Goal: Task Accomplishment & Management: Manage account settings

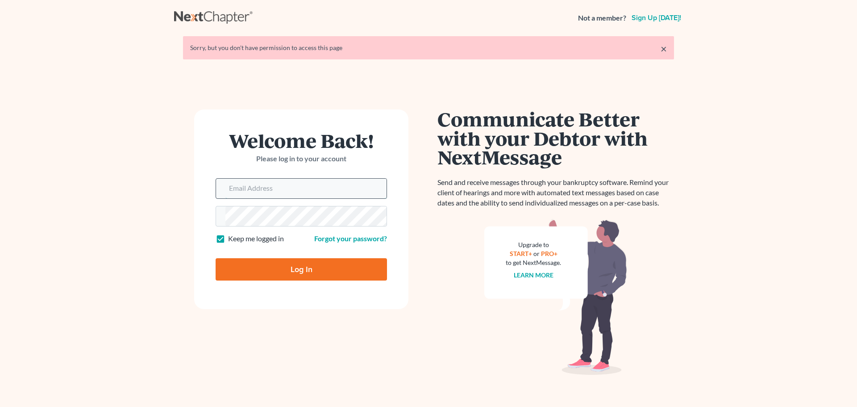
drag, startPoint x: 274, startPoint y: 183, endPoint x: 265, endPoint y: 185, distance: 8.8
click at [271, 183] on input "Email Address" at bounding box center [305, 189] width 161 height 20
type input "[EMAIL_ADDRESS][DOMAIN_NAME]"
click at [287, 270] on input "Log In" at bounding box center [301, 269] width 171 height 22
type input "Thinking..."
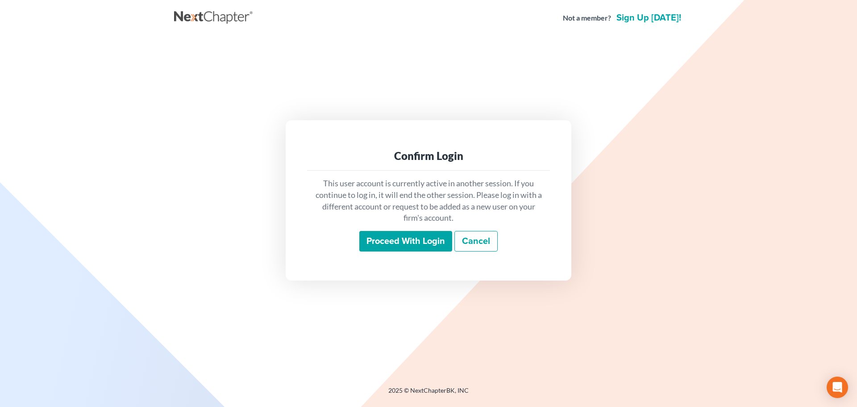
click at [424, 237] on input "Proceed with login" at bounding box center [405, 241] width 93 height 21
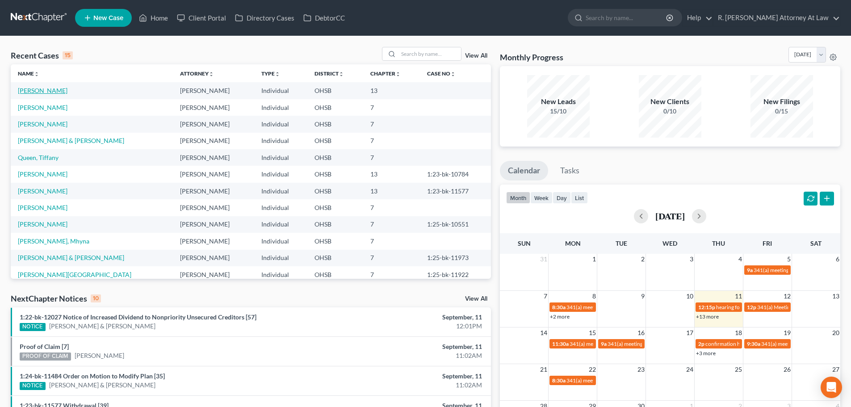
click at [44, 90] on link "[PERSON_NAME]" at bounding box center [43, 91] width 50 height 8
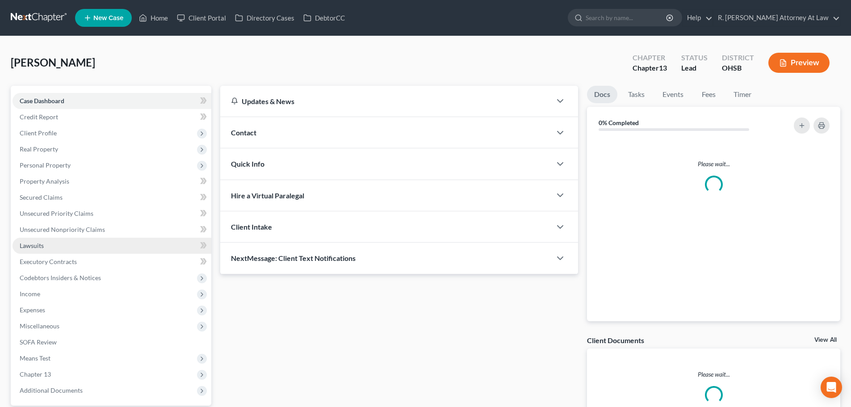
scroll to position [84, 0]
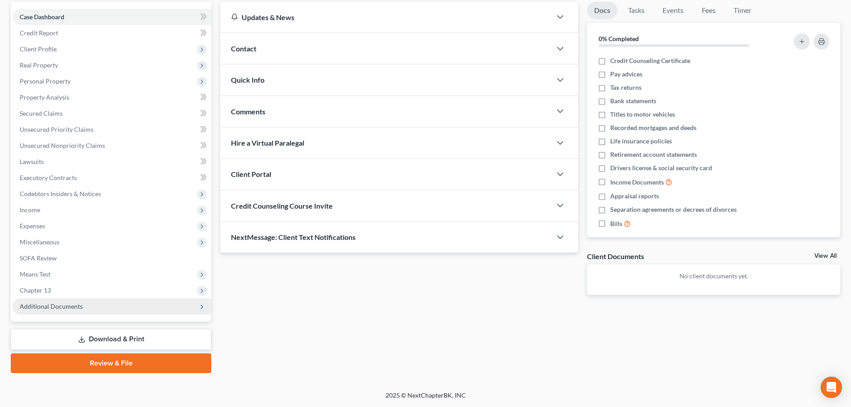
click at [52, 303] on span "Additional Documents" at bounding box center [51, 306] width 63 height 8
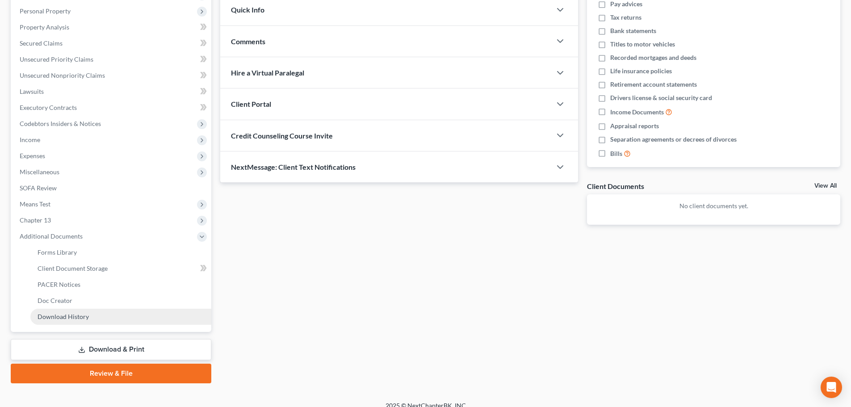
scroll to position [164, 0]
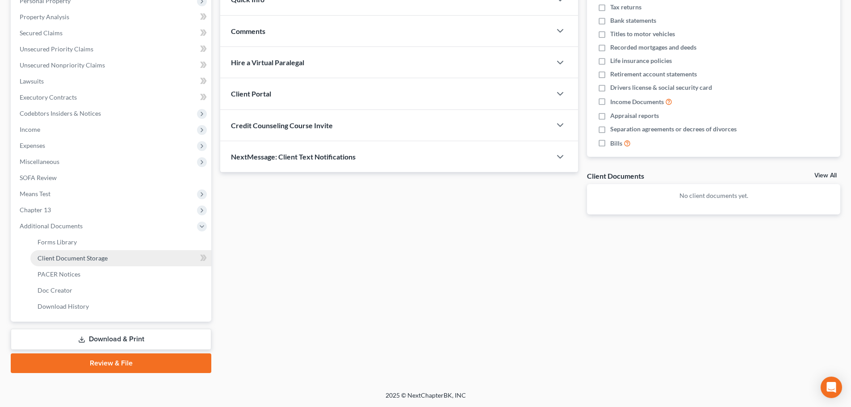
click at [56, 255] on span "Client Document Storage" at bounding box center [73, 258] width 70 height 8
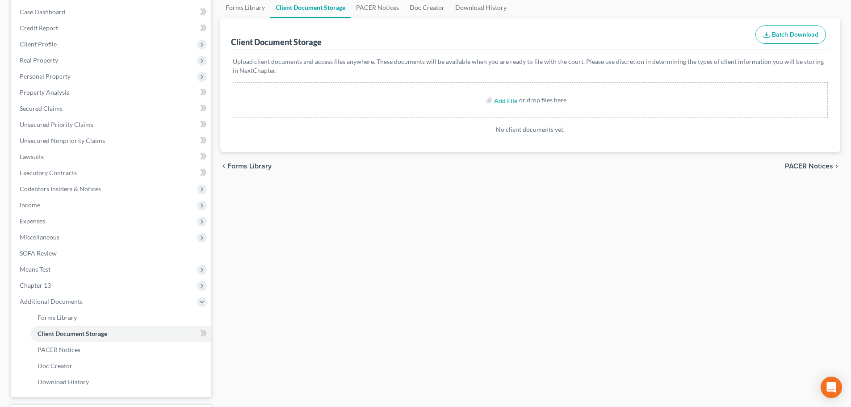
scroll to position [89, 0]
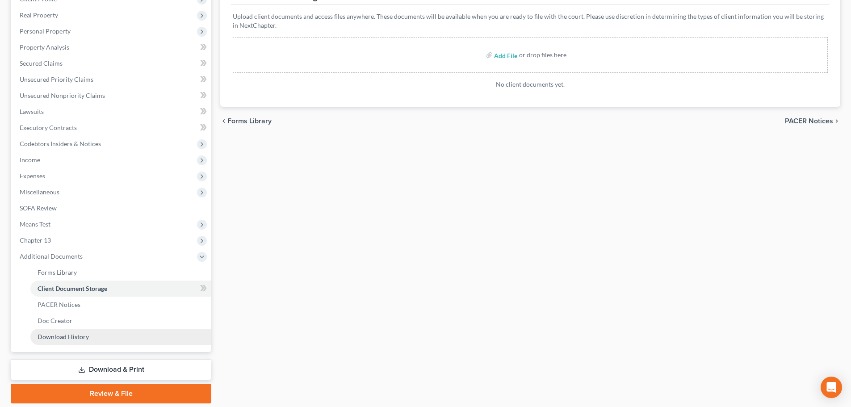
click at [65, 340] on link "Download History" at bounding box center [120, 337] width 181 height 16
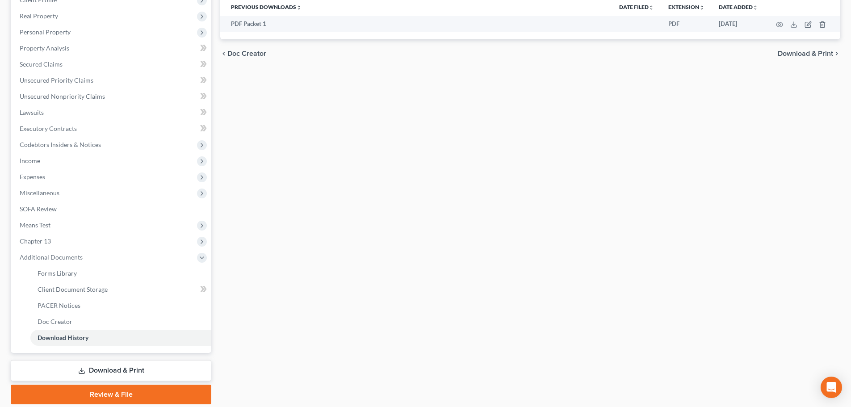
scroll to position [134, 0]
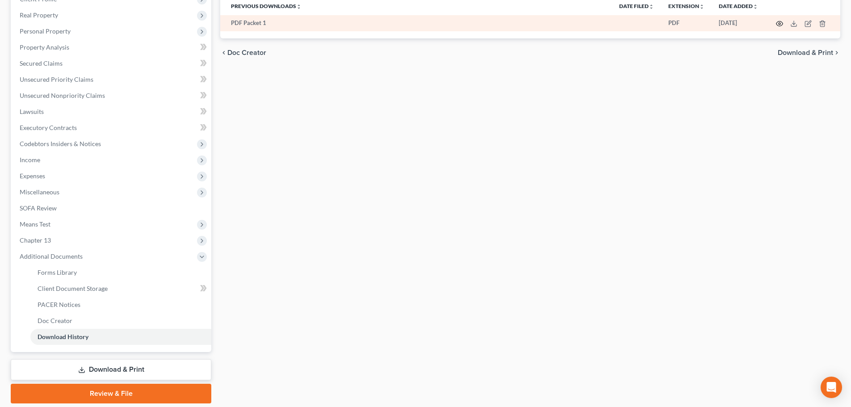
click at [779, 23] on circle "button" at bounding box center [779, 24] width 2 height 2
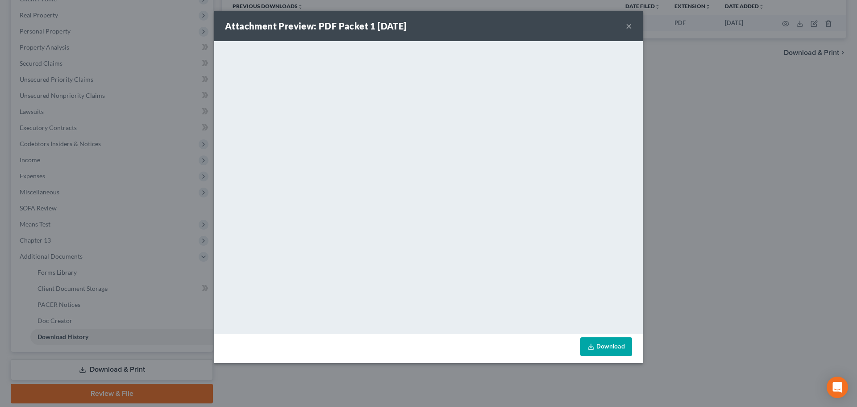
click at [627, 25] on button "×" at bounding box center [629, 26] width 6 height 11
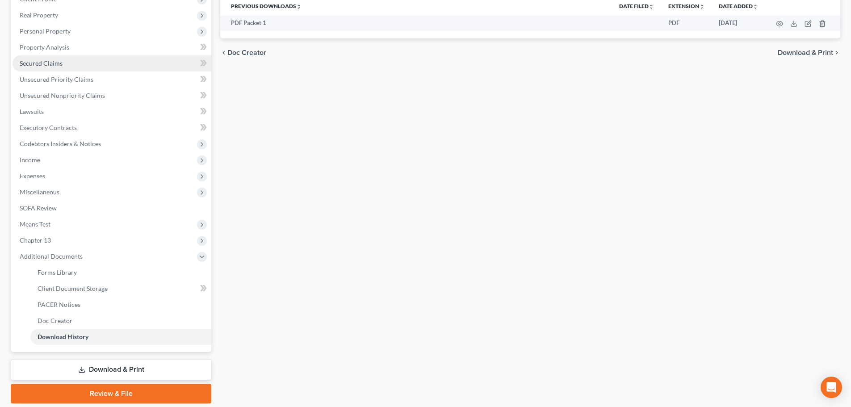
scroll to position [45, 0]
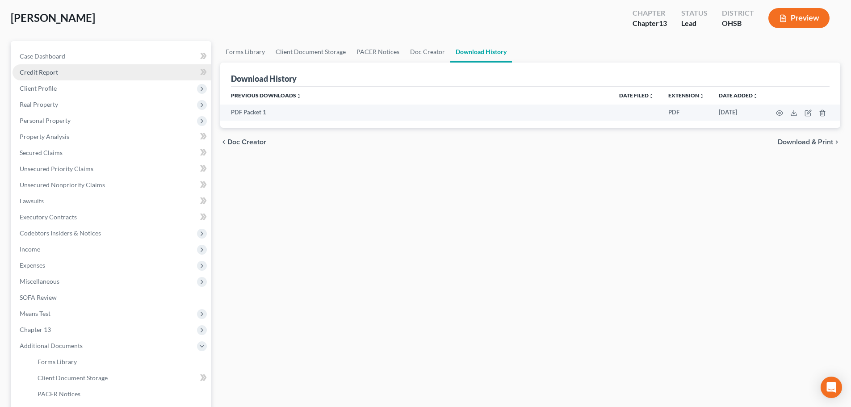
click at [40, 72] on span "Credit Report" at bounding box center [39, 72] width 38 height 8
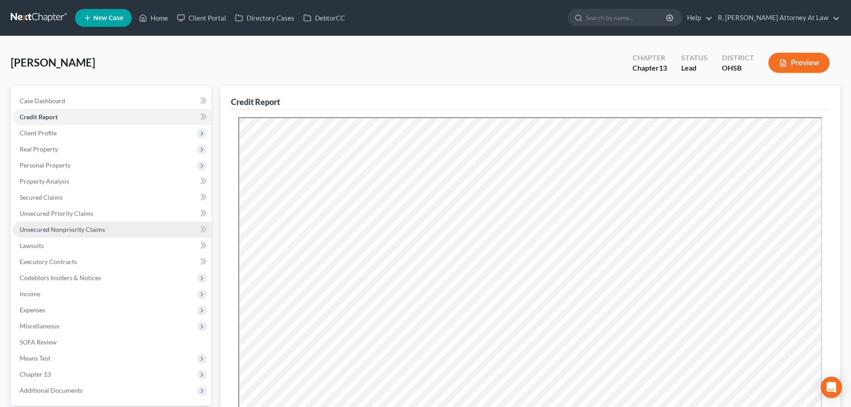
click at [73, 230] on span "Unsecured Nonpriority Claims" at bounding box center [62, 229] width 85 height 8
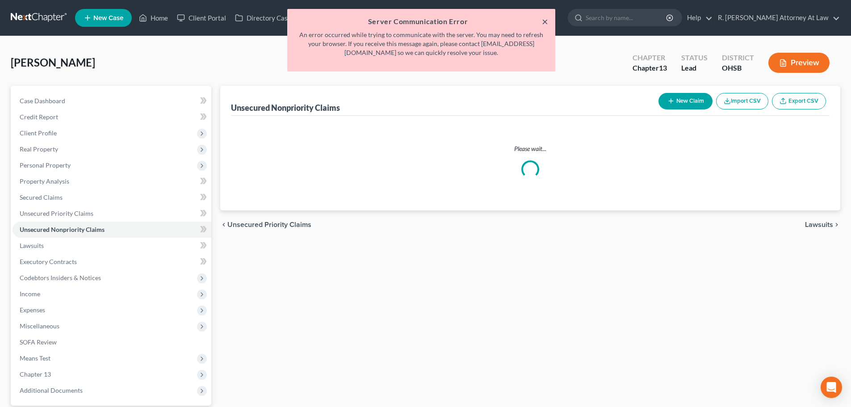
drag, startPoint x: 546, startPoint y: 20, endPoint x: 465, endPoint y: 16, distance: 80.5
click at [546, 20] on button "×" at bounding box center [545, 21] width 6 height 11
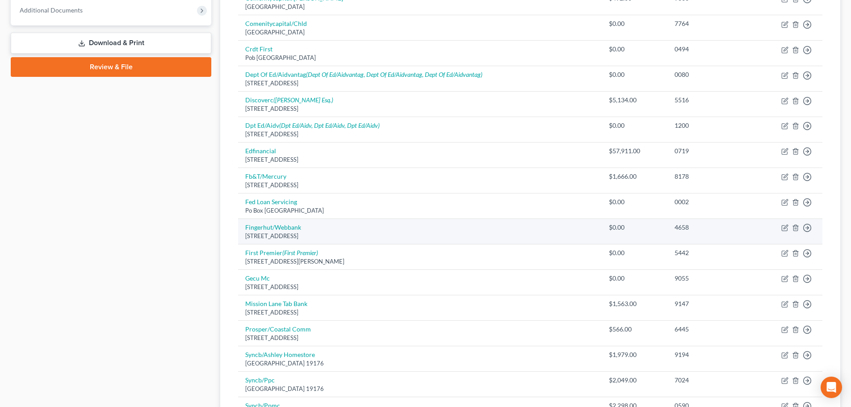
scroll to position [402, 0]
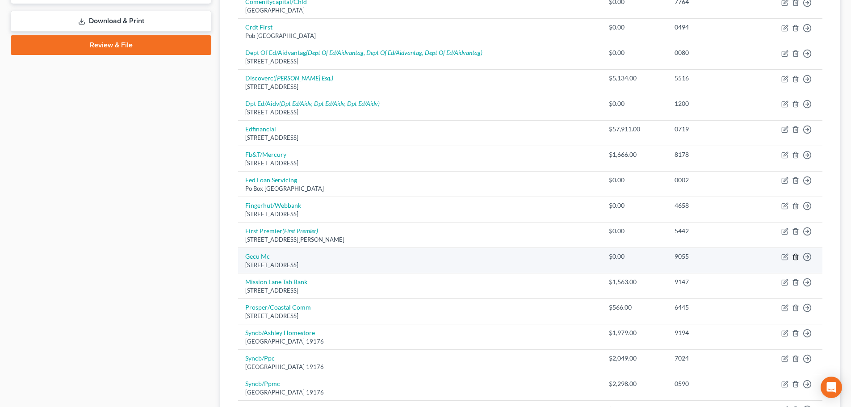
click at [796, 255] on icon "button" at bounding box center [795, 256] width 7 height 7
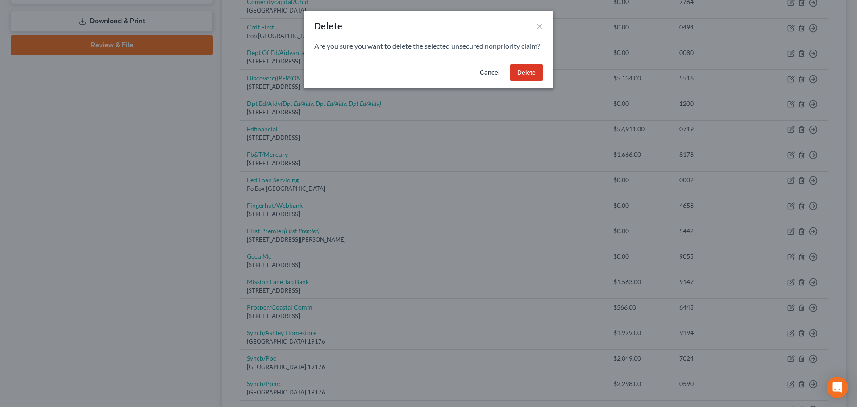
click at [517, 82] on button "Delete" at bounding box center [526, 73] width 33 height 18
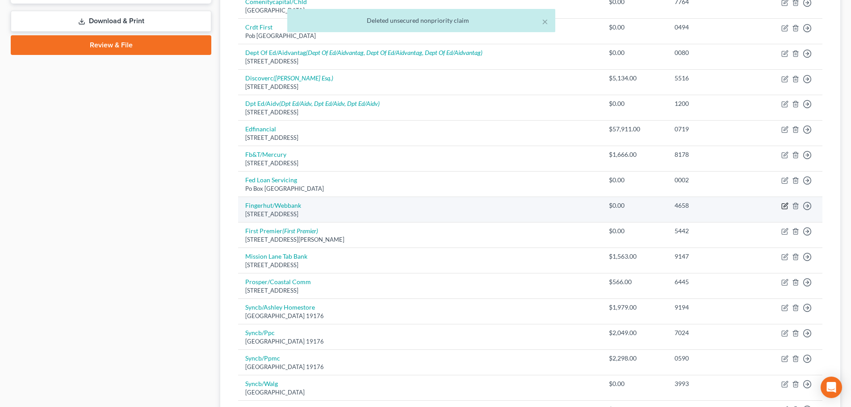
click at [785, 203] on icon "button" at bounding box center [784, 205] width 7 height 7
select select "24"
select select "2"
select select "0"
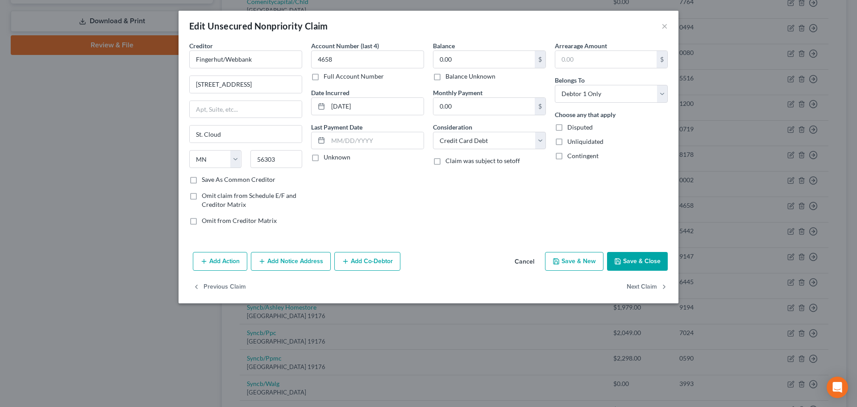
click at [628, 263] on button "Save & Close" at bounding box center [637, 261] width 61 height 19
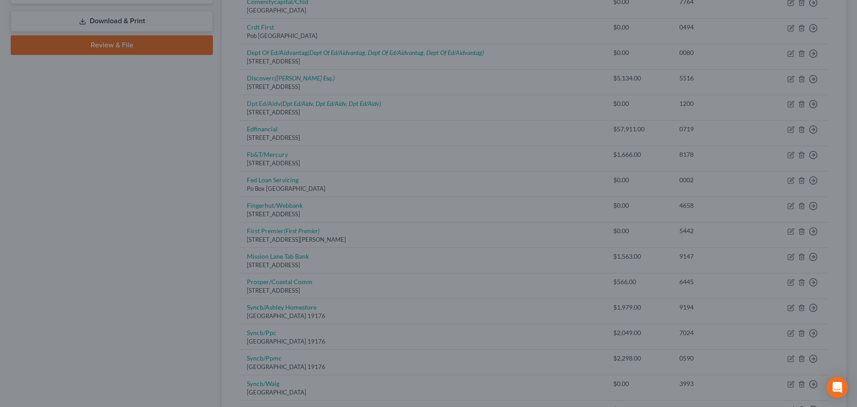
type input "0"
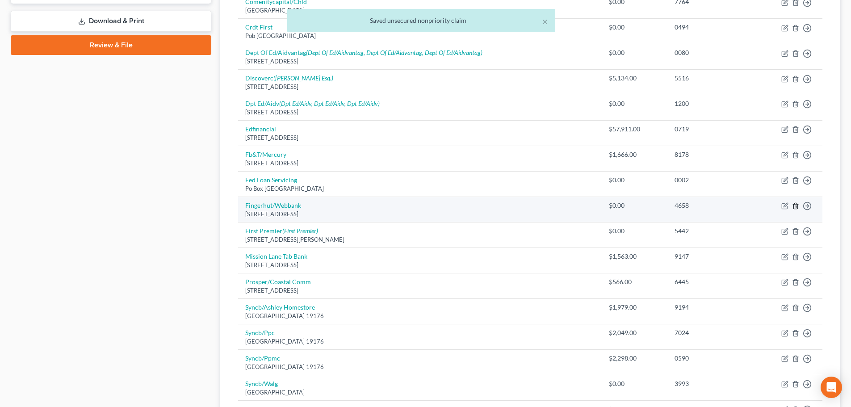
click at [795, 208] on icon "button" at bounding box center [795, 205] width 7 height 7
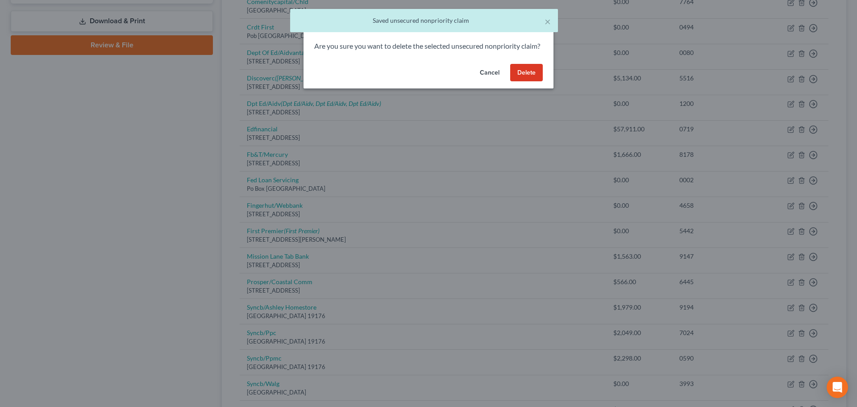
click at [524, 82] on button "Delete" at bounding box center [526, 73] width 33 height 18
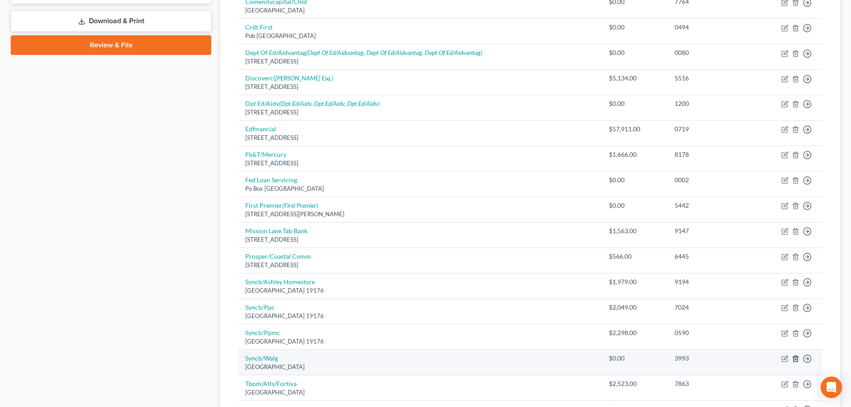
click at [794, 358] on icon "button" at bounding box center [795, 358] width 7 height 7
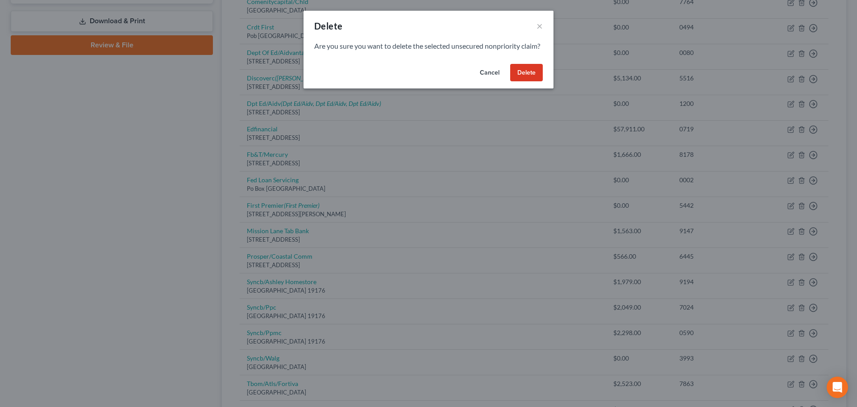
click at [530, 82] on button "Delete" at bounding box center [526, 73] width 33 height 18
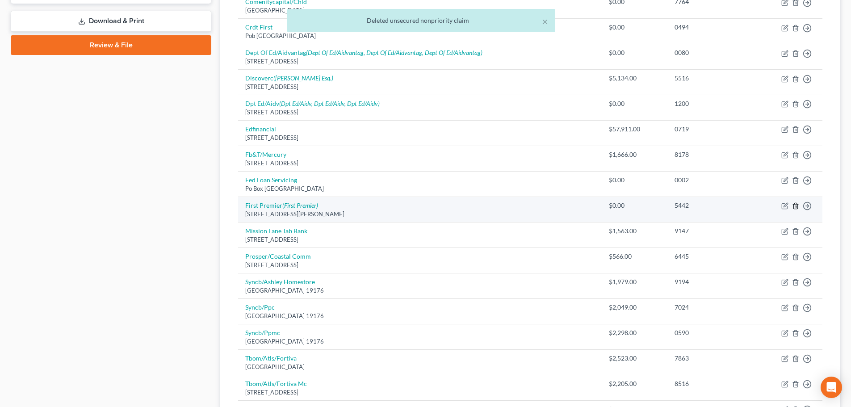
click at [795, 205] on icon "button" at bounding box center [795, 205] width 7 height 7
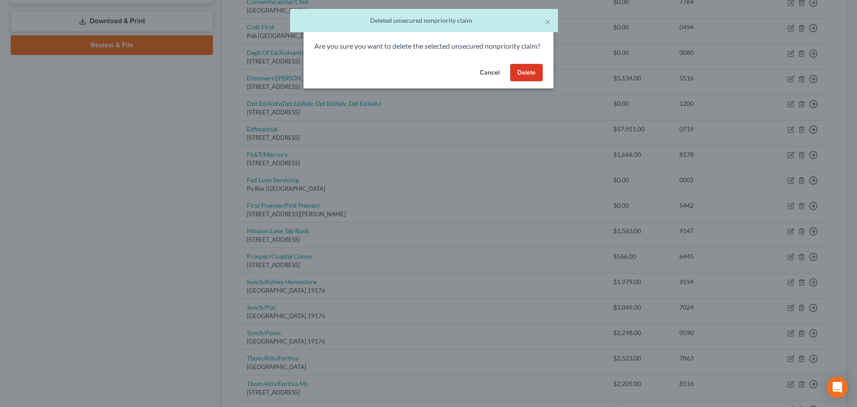
click at [530, 82] on button "Delete" at bounding box center [526, 73] width 33 height 18
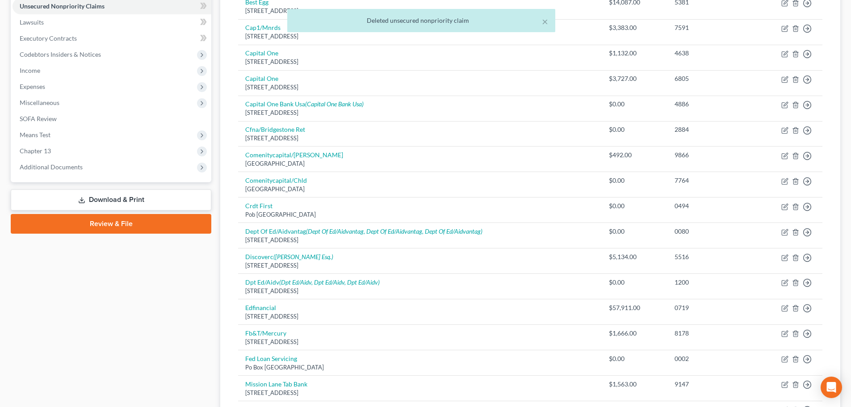
scroll to position [179, 0]
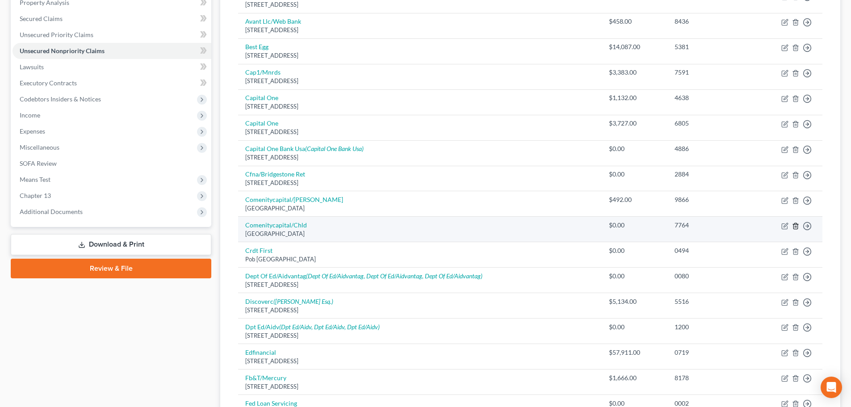
click at [794, 224] on icon "button" at bounding box center [795, 226] width 4 height 6
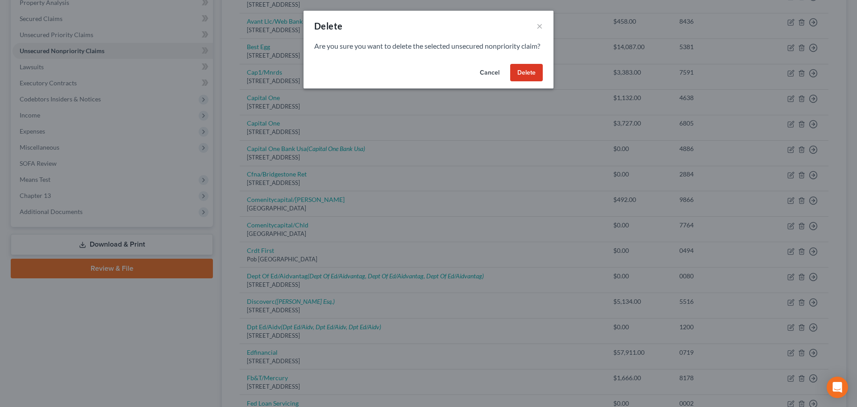
click at [522, 82] on button "Delete" at bounding box center [526, 73] width 33 height 18
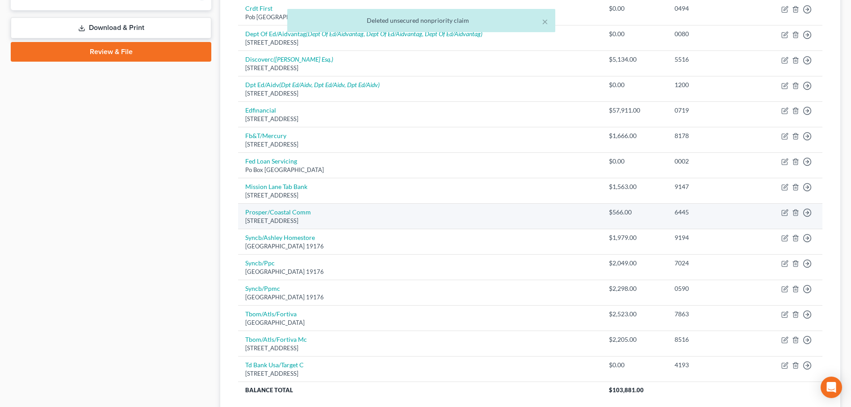
scroll to position [447, 0]
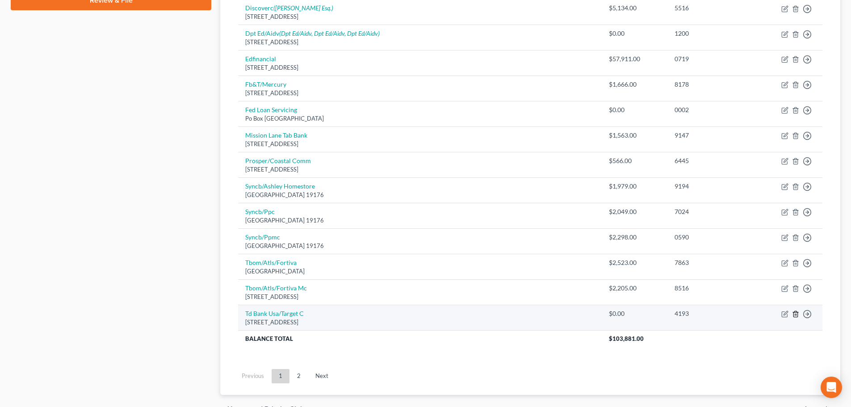
click at [793, 314] on icon "button" at bounding box center [795, 314] width 4 height 6
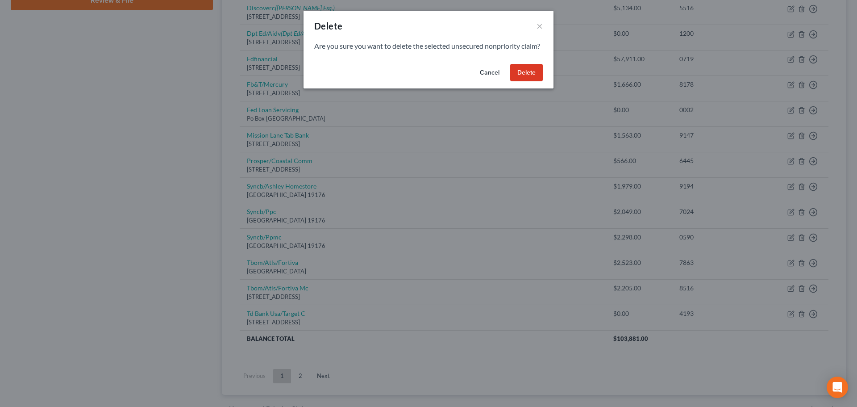
click at [525, 82] on button "Delete" at bounding box center [526, 73] width 33 height 18
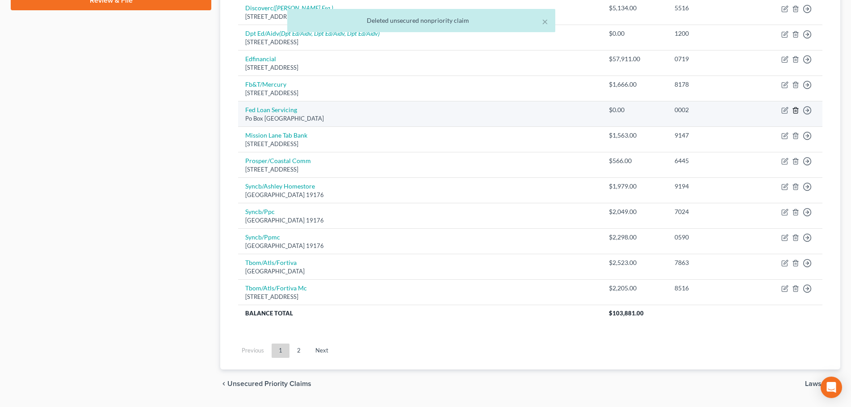
click at [797, 110] on icon "button" at bounding box center [795, 110] width 7 height 7
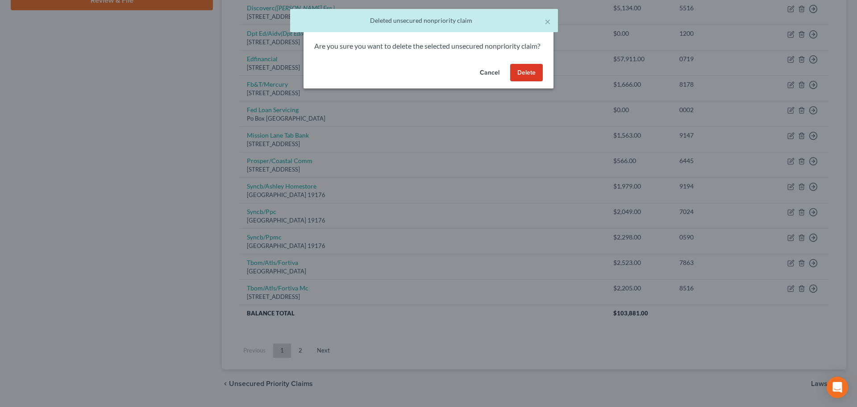
click at [534, 81] on button "Delete" at bounding box center [526, 73] width 33 height 18
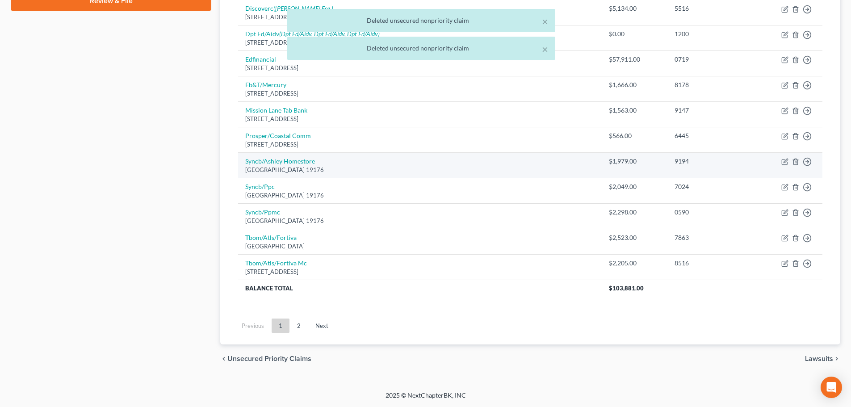
scroll to position [446, 0]
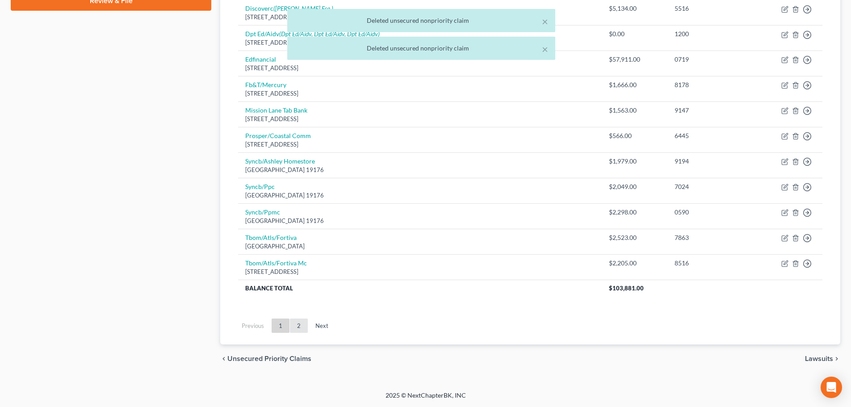
click at [300, 328] on link "2" at bounding box center [299, 325] width 18 height 14
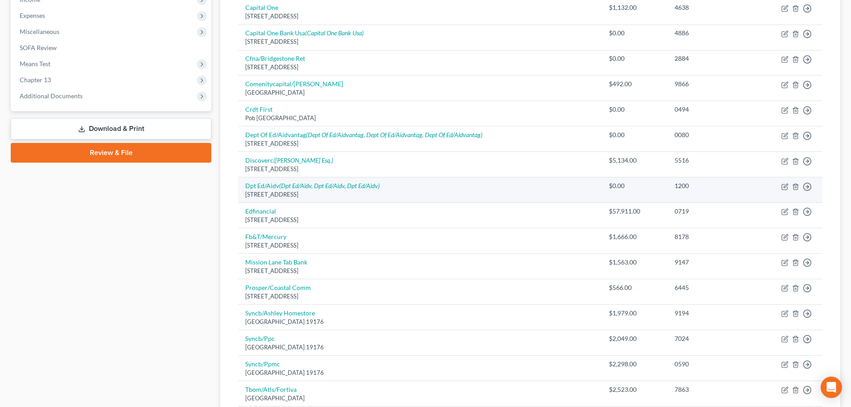
scroll to position [250, 0]
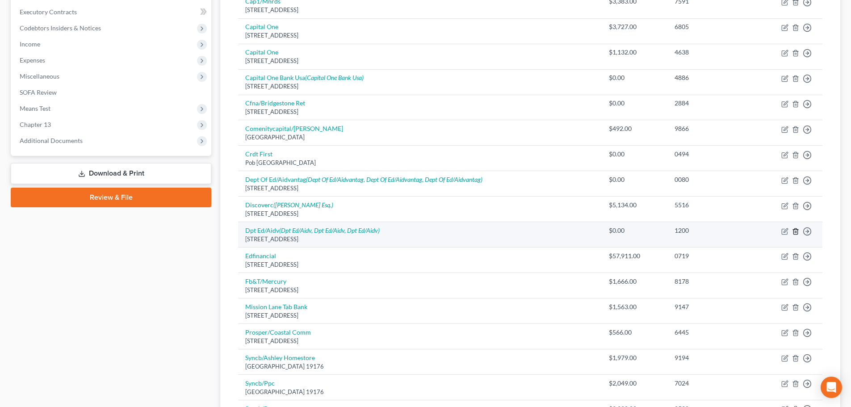
click at [795, 231] on icon "button" at bounding box center [795, 231] width 7 height 7
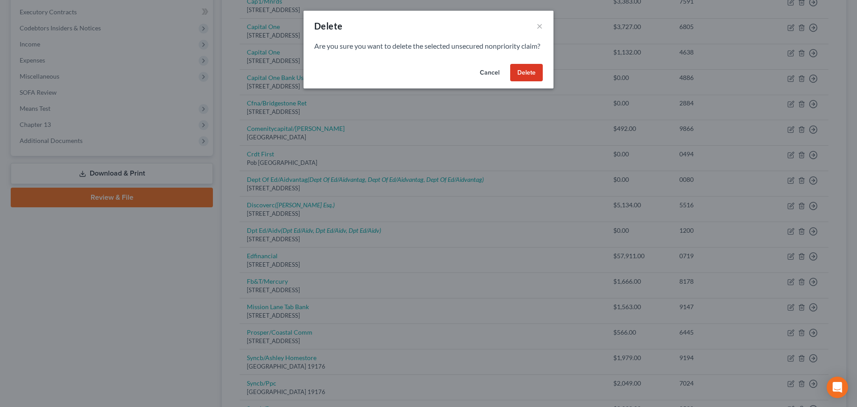
click at [525, 80] on button "Delete" at bounding box center [526, 73] width 33 height 18
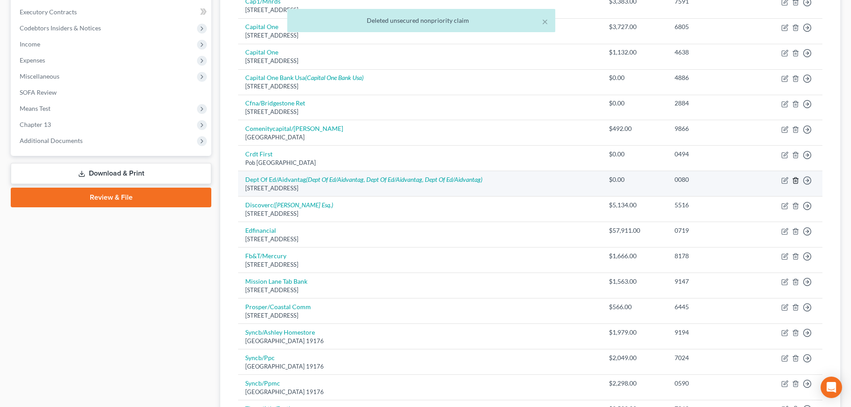
click at [794, 178] on icon "button" at bounding box center [795, 180] width 4 height 6
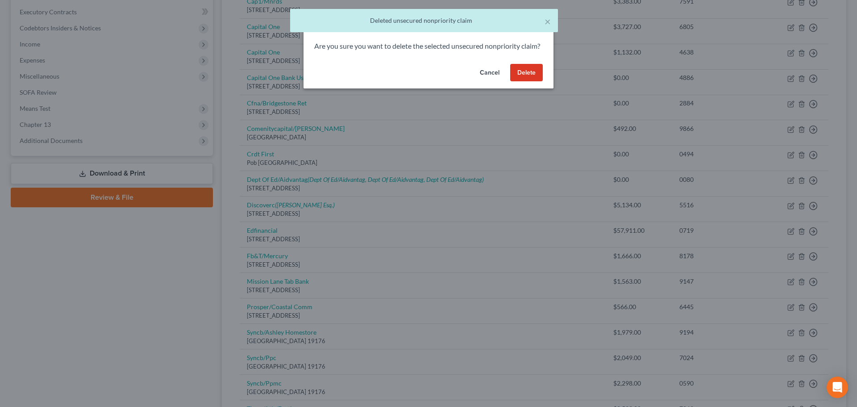
click at [522, 81] on button "Delete" at bounding box center [526, 73] width 33 height 18
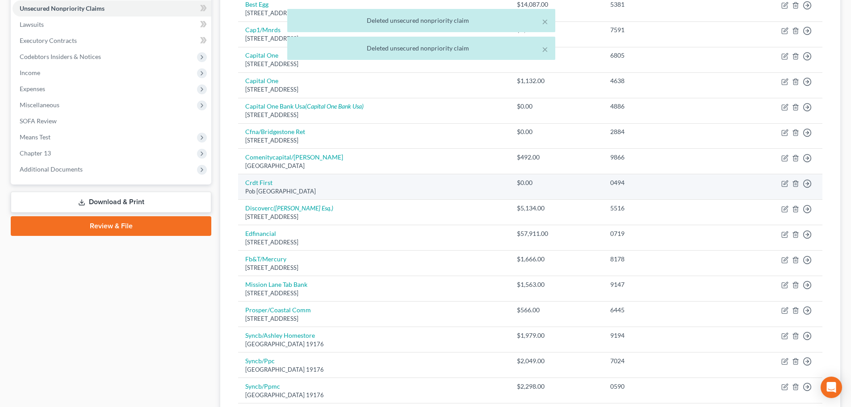
scroll to position [205, 0]
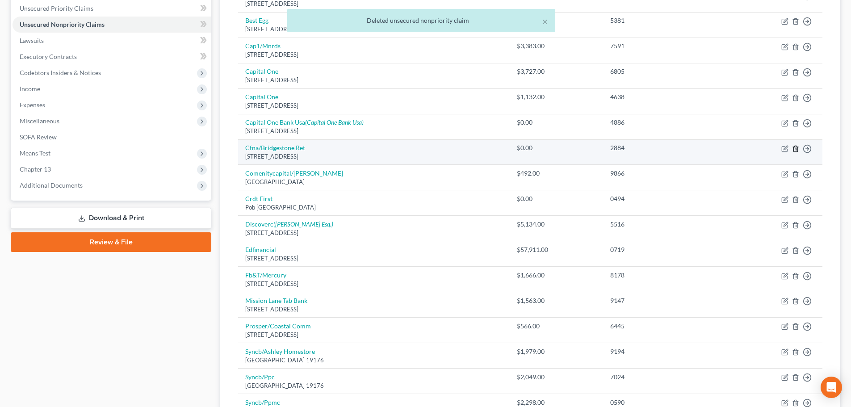
click at [795, 149] on line "button" at bounding box center [795, 149] width 0 height 2
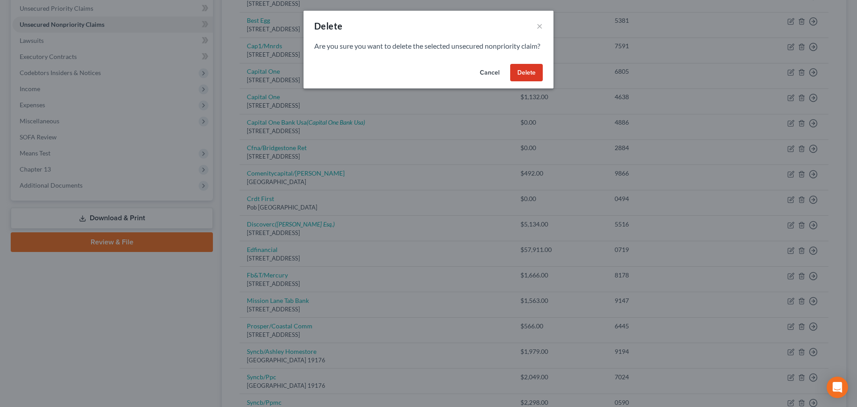
click at [531, 79] on button "Delete" at bounding box center [526, 73] width 33 height 18
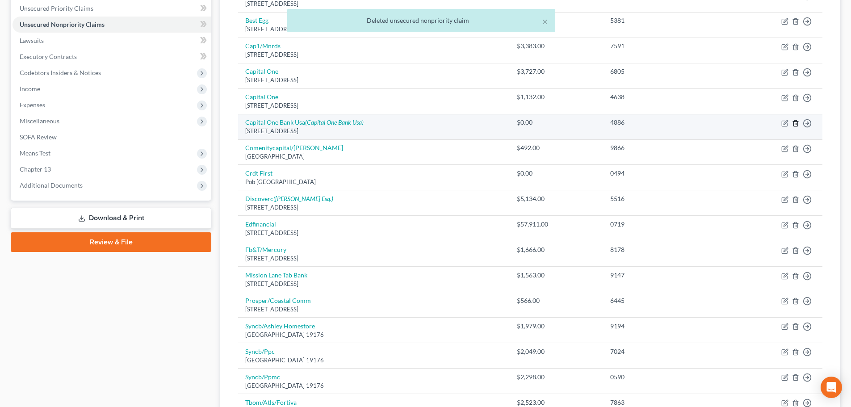
click at [795, 122] on icon "button" at bounding box center [795, 123] width 7 height 7
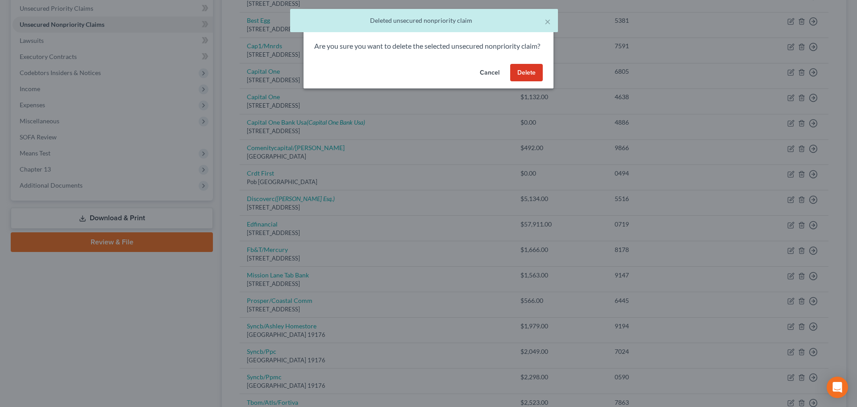
click at [520, 82] on button "Delete" at bounding box center [526, 73] width 33 height 18
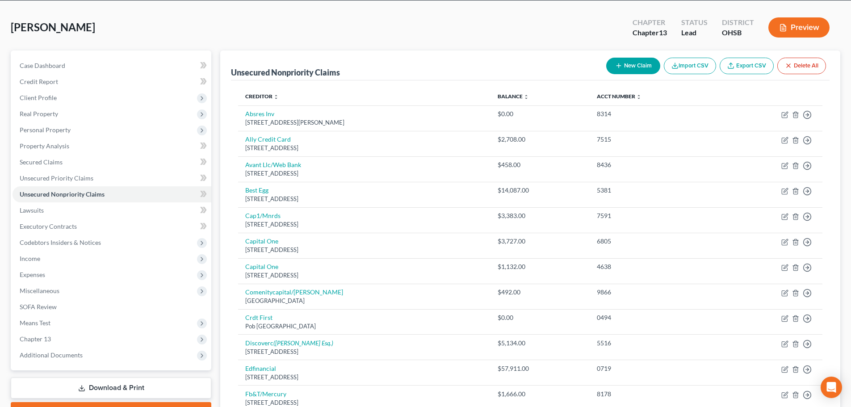
scroll to position [14, 0]
